Goal: Task Accomplishment & Management: Manage account settings

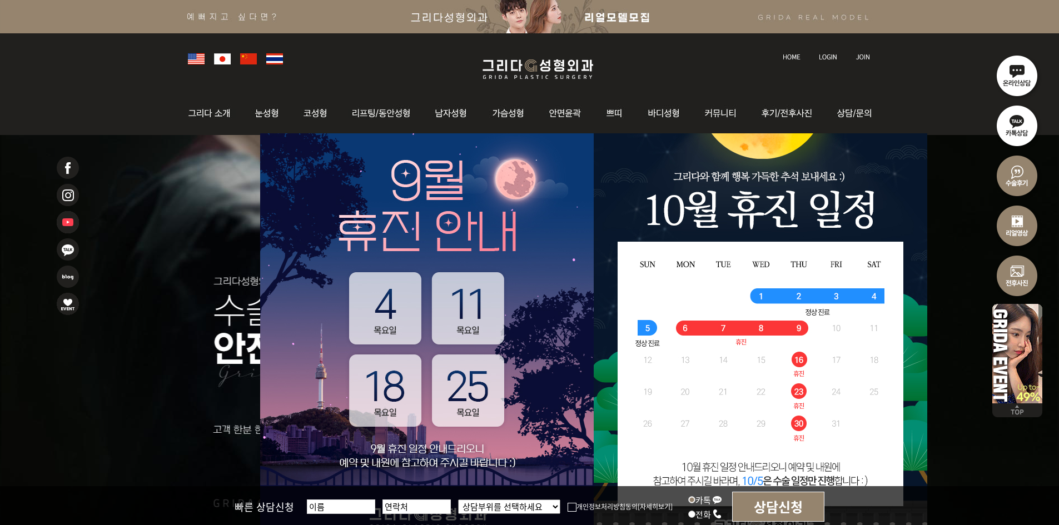
click at [824, 54] on img at bounding box center [828, 57] width 18 height 6
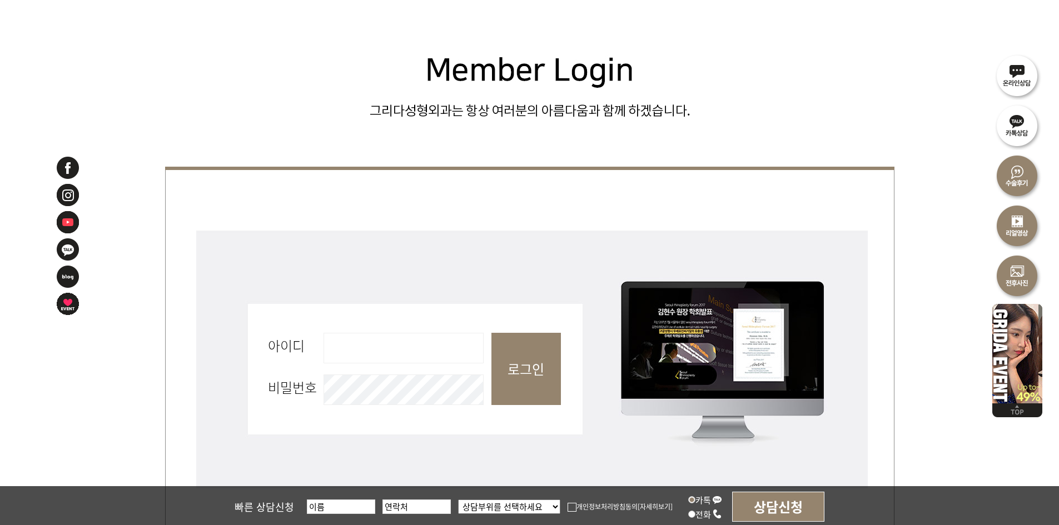
scroll to position [500, 0]
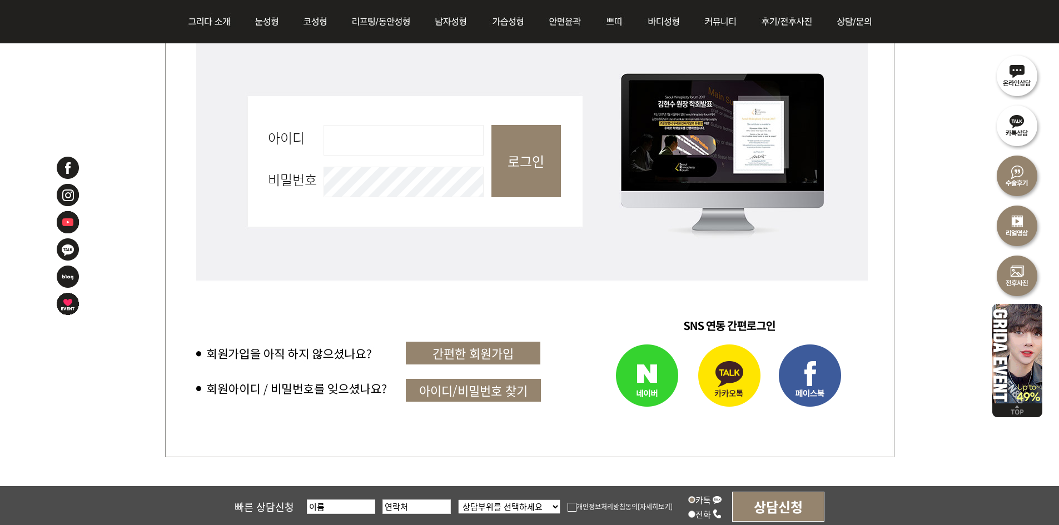
drag, startPoint x: 456, startPoint y: 138, endPoint x: 461, endPoint y: 150, distance: 12.7
click at [456, 138] on input "아이디 필수" at bounding box center [404, 140] width 160 height 31
type input "admin"
click at [553, 155] on input "로그인" at bounding box center [525, 161] width 69 height 72
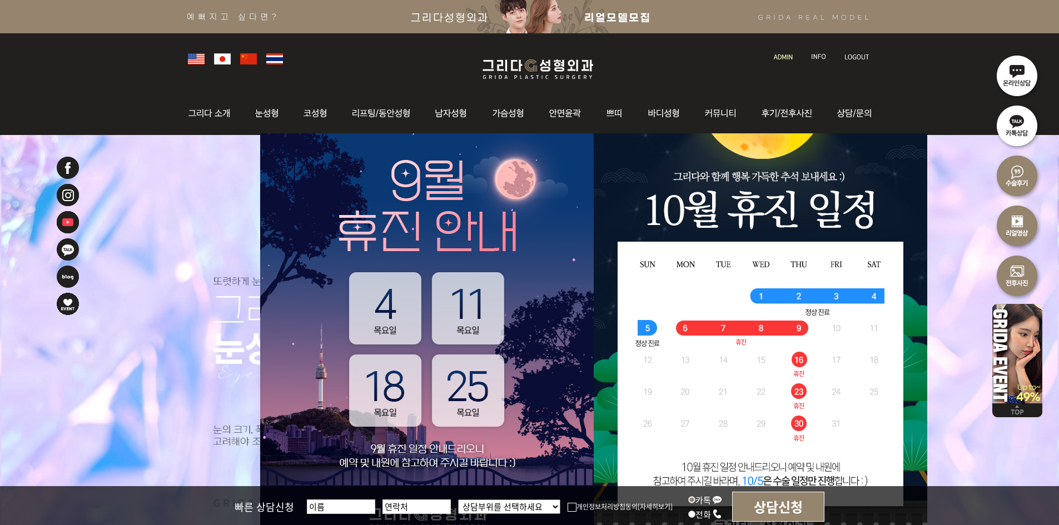
click at [779, 57] on img at bounding box center [783, 57] width 19 height 6
